Goal: Information Seeking & Learning: Learn about a topic

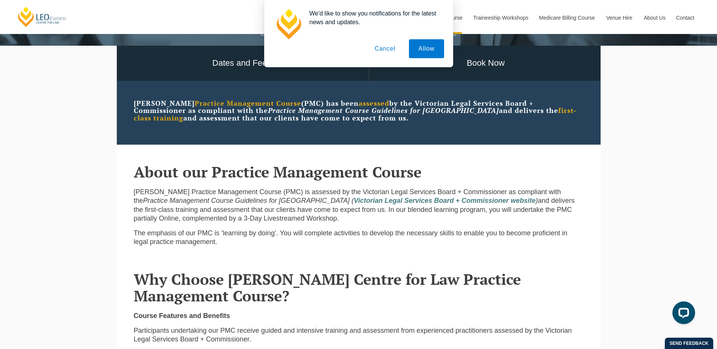
click at [384, 50] on button "Cancel" at bounding box center [385, 48] width 40 height 19
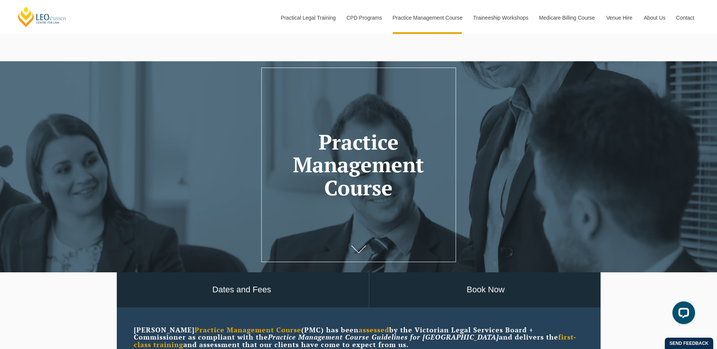
drag, startPoint x: 310, startPoint y: 229, endPoint x: 358, endPoint y: 74, distance: 163.1
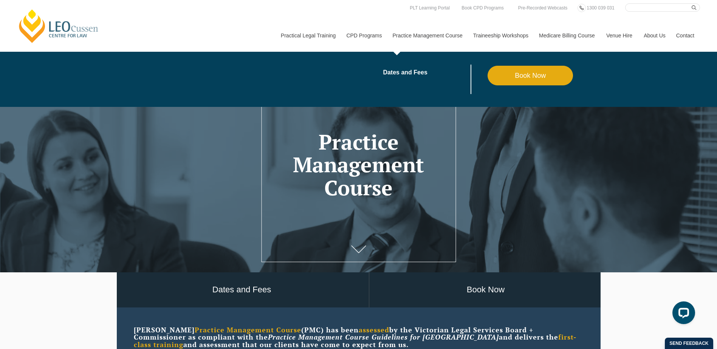
click at [411, 76] on li "Dates and Fees" at bounding box center [435, 79] width 105 height 29
click at [411, 75] on link "Dates and Fees" at bounding box center [435, 73] width 105 height 6
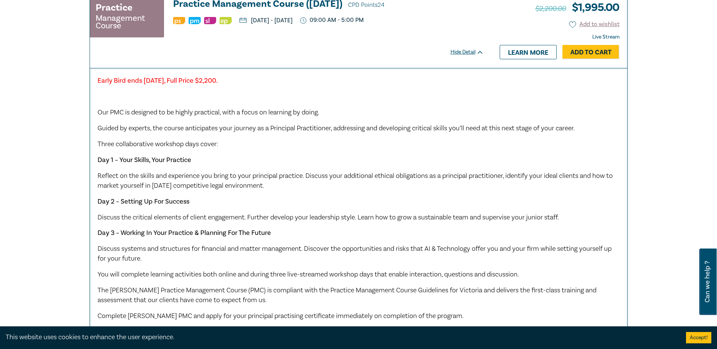
scroll to position [680, 0]
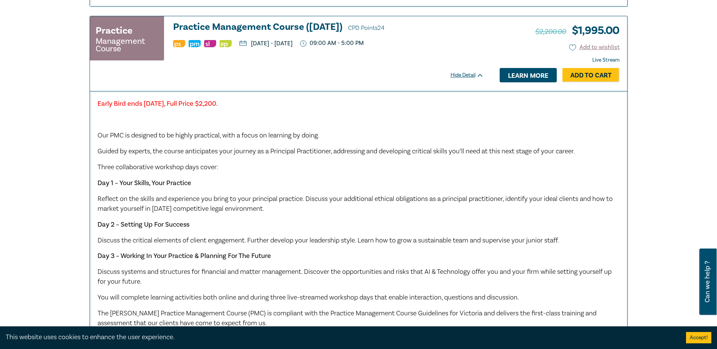
click at [529, 82] on link "Learn more" at bounding box center [528, 75] width 57 height 14
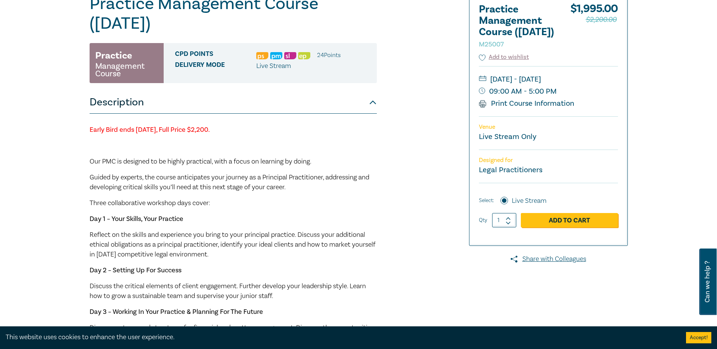
scroll to position [113, 0]
